Goal: Check status

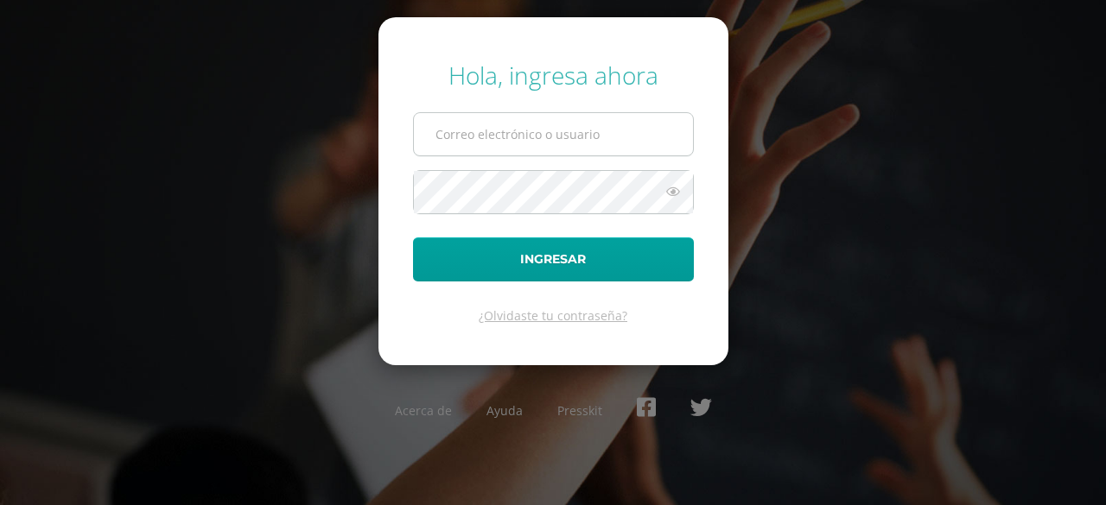
type input "pablogarcia14@colegioselshaddai.edu.gt"
click at [488, 127] on input "pablogarcia14@colegioselshaddai.edu.gt" at bounding box center [553, 134] width 279 height 42
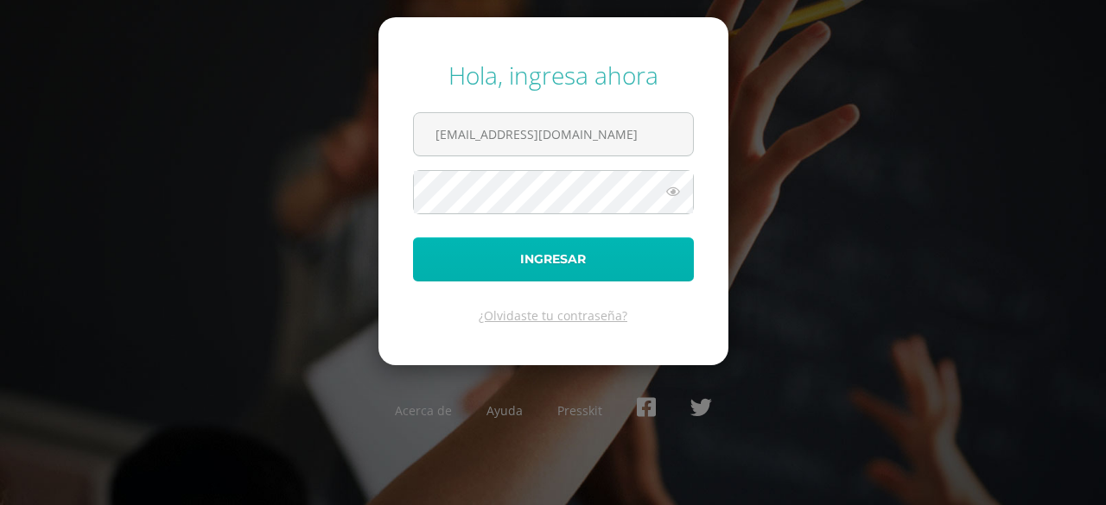
click at [480, 244] on button "Ingresar" at bounding box center [553, 260] width 281 height 44
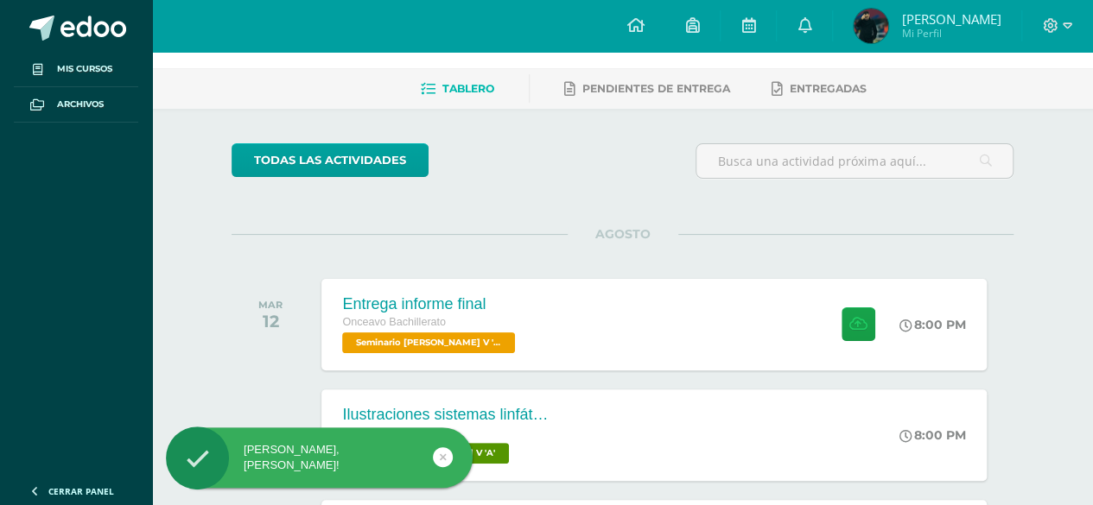
scroll to position [86, 0]
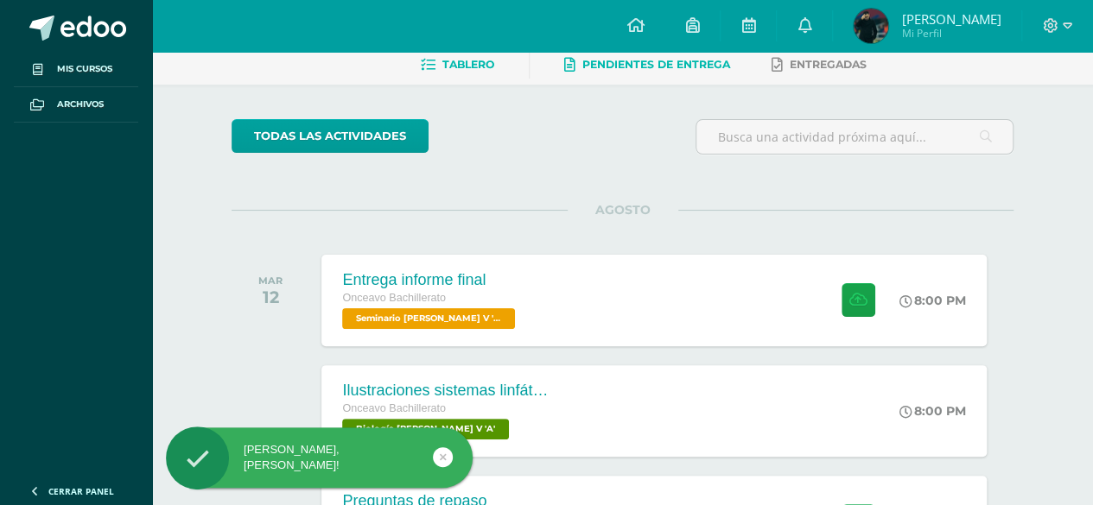
click at [634, 66] on span "Pendientes de entrega" at bounding box center [656, 64] width 148 height 13
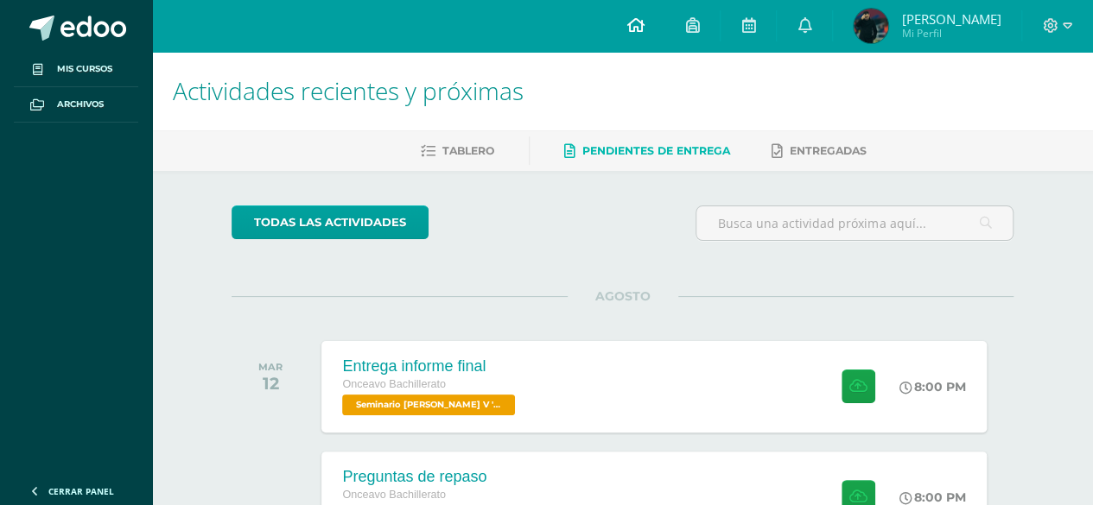
click at [644, 29] on icon at bounding box center [634, 25] width 17 height 16
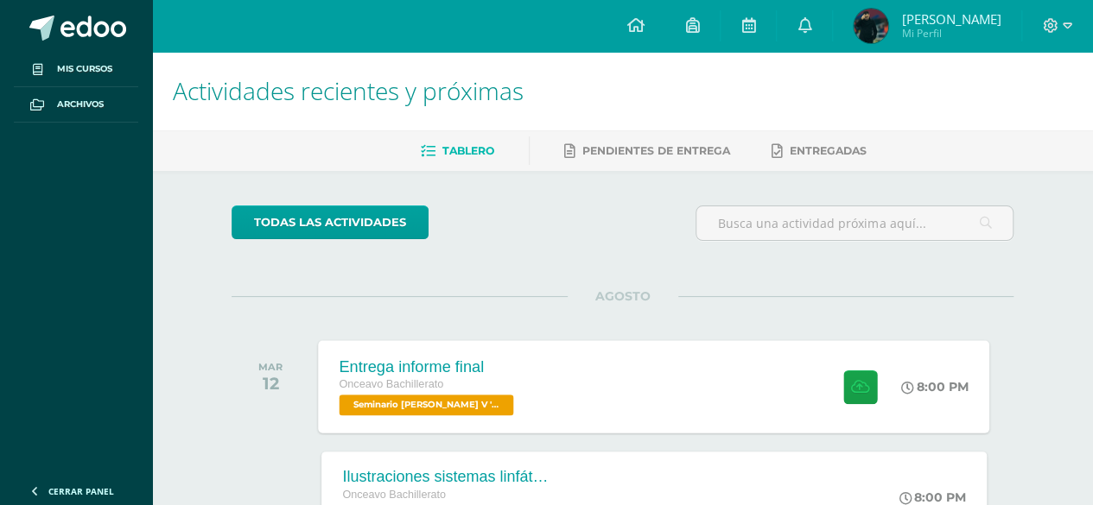
click at [448, 358] on div "Entrega informe final" at bounding box center [428, 367] width 179 height 18
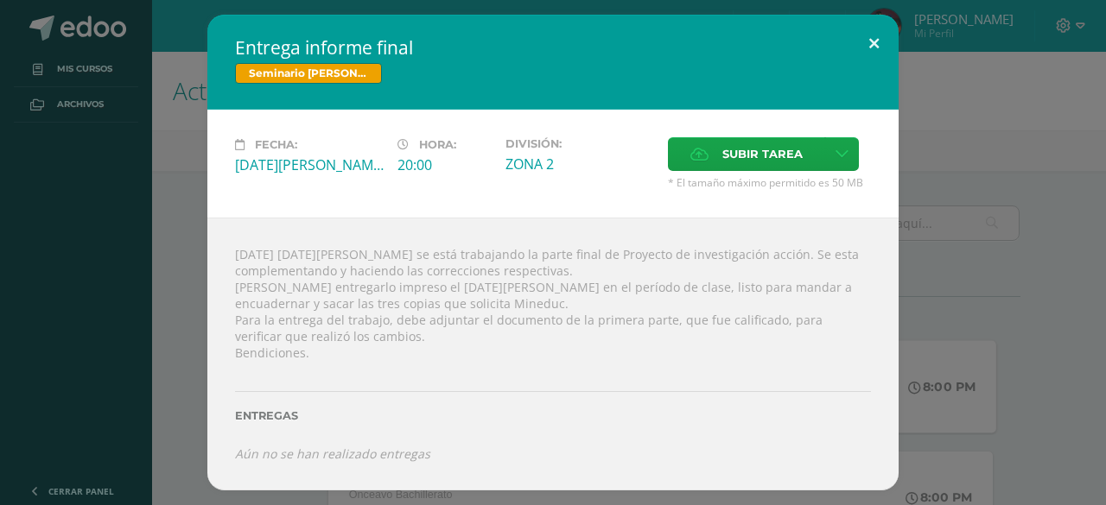
click at [878, 43] on button at bounding box center [873, 44] width 49 height 59
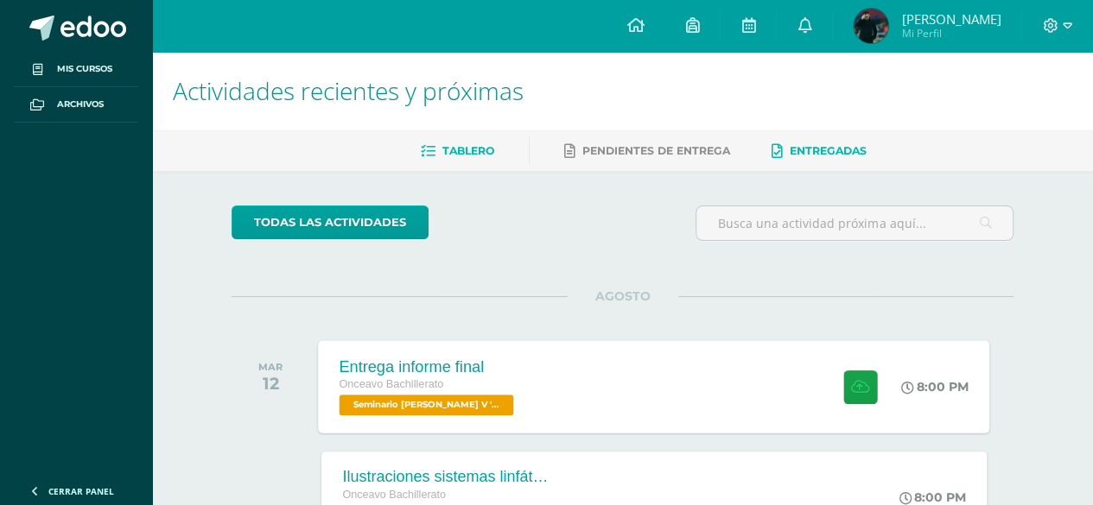
click at [800, 155] on span "Entregadas" at bounding box center [828, 150] width 77 height 13
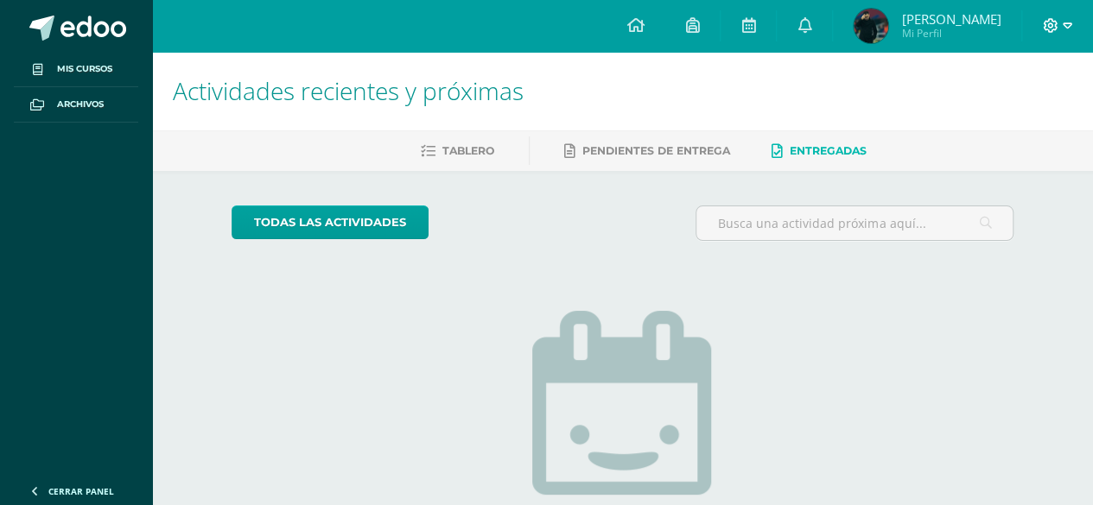
click at [1063, 18] on icon at bounding box center [1068, 26] width 10 height 16
click at [999, 115] on span "Cerrar sesión" at bounding box center [1013, 118] width 78 height 16
